Goal: Task Accomplishment & Management: Use online tool/utility

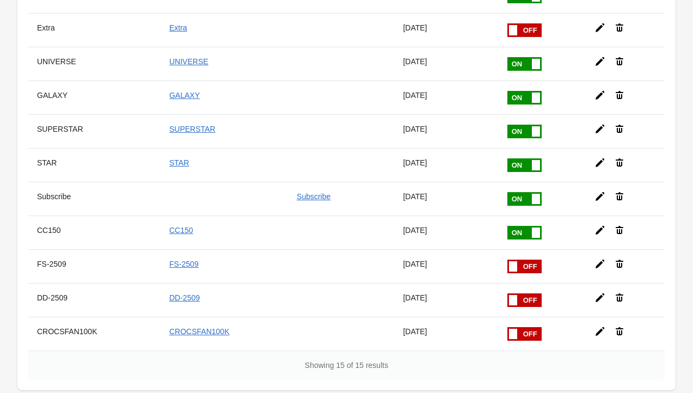
scroll to position [272, 0]
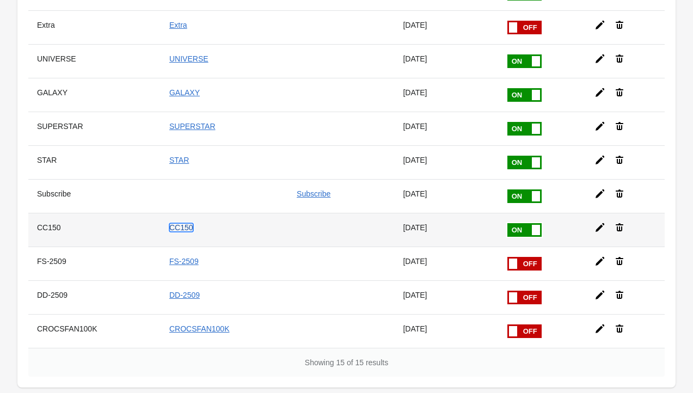
click at [177, 223] on link "CC150" at bounding box center [181, 227] width 24 height 9
click at [596, 222] on icon at bounding box center [599, 227] width 11 height 11
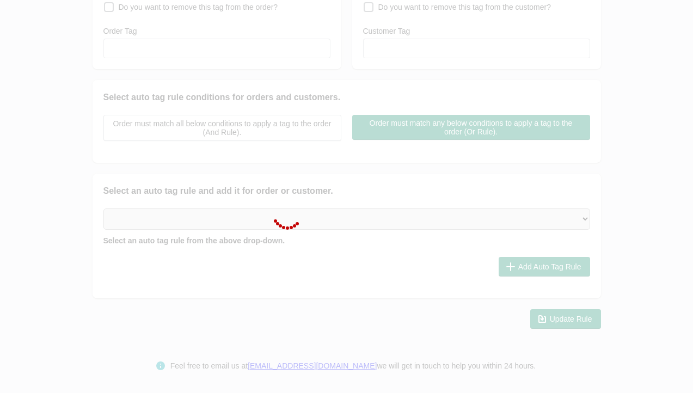
type input "CC150"
checkbox input "true"
type input "CC150"
select select "35"
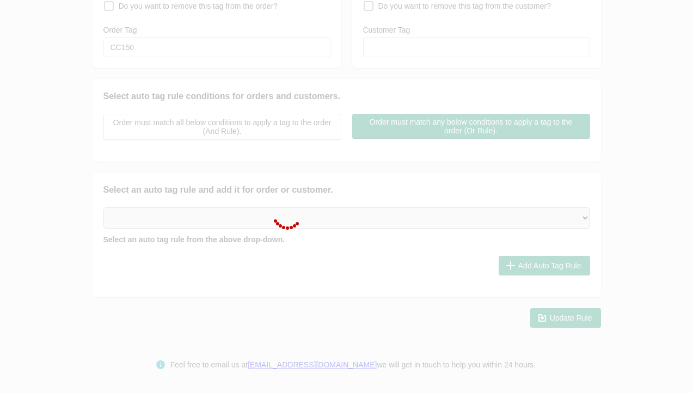
select select "35"
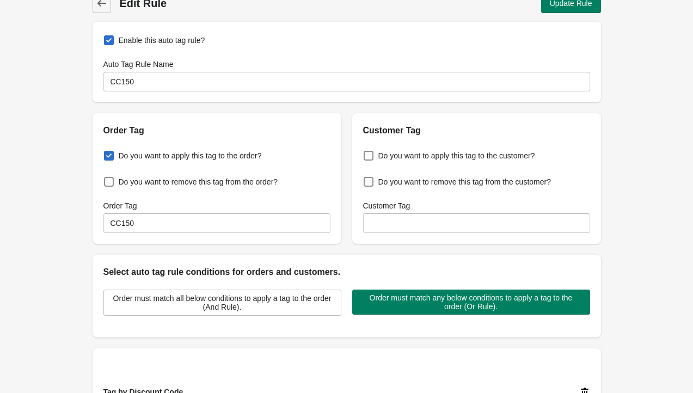
scroll to position [0, 0]
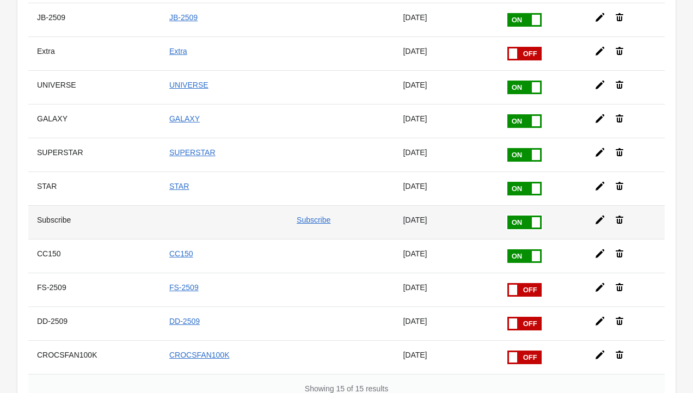
scroll to position [271, 0]
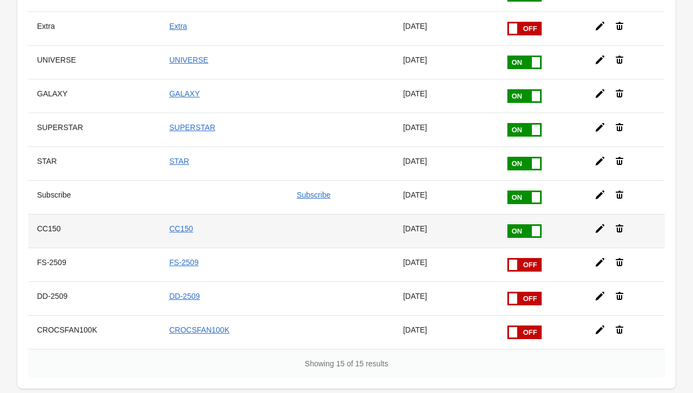
click at [597, 224] on icon at bounding box center [599, 228] width 9 height 9
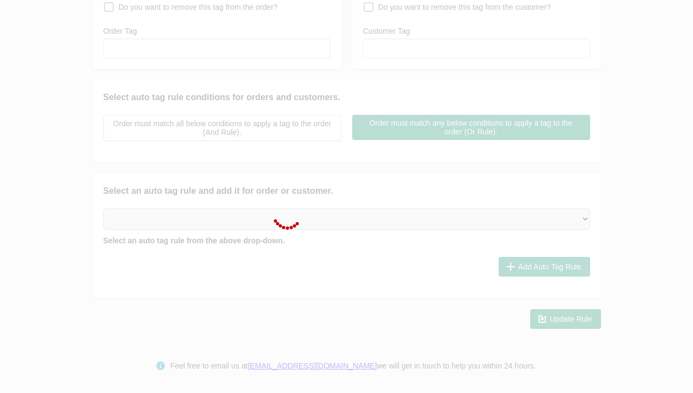
type input "CC150"
checkbox input "true"
type input "CC150"
select select "35"
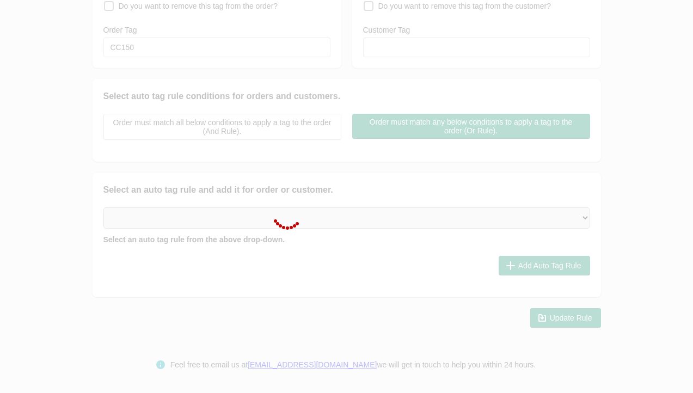
select select "35"
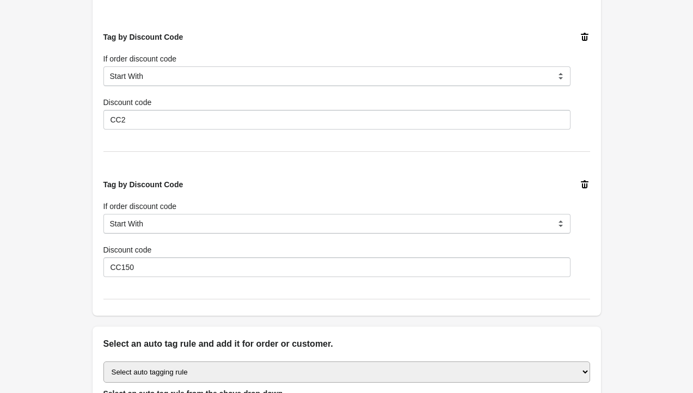
scroll to position [251, 0]
